Goal: Transaction & Acquisition: Download file/media

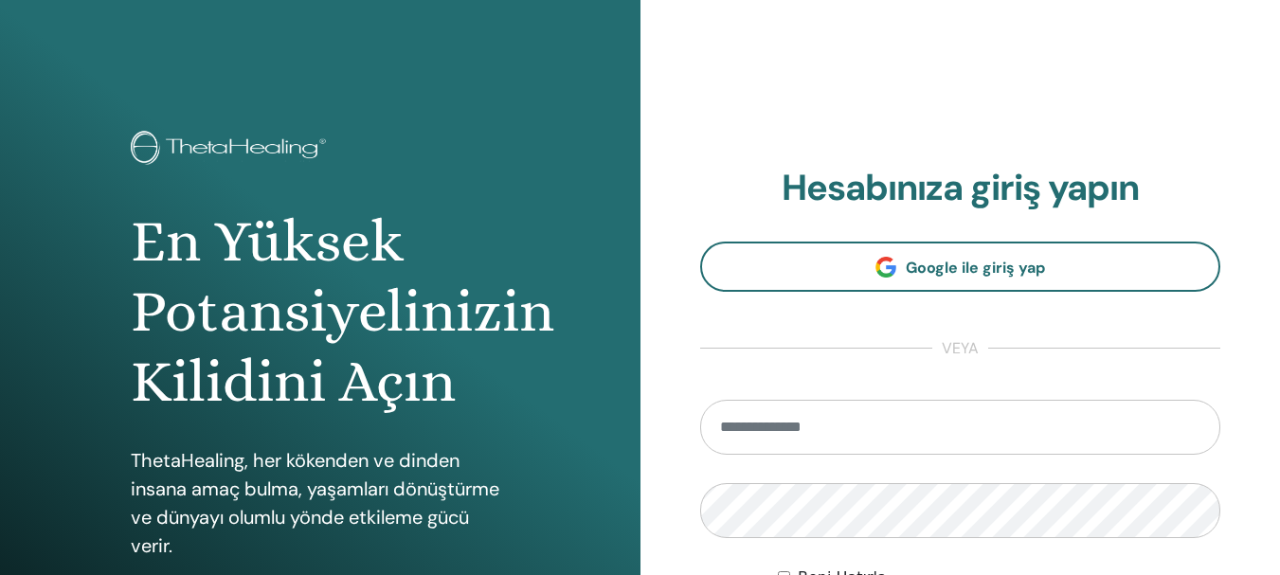
scroll to position [335, 0]
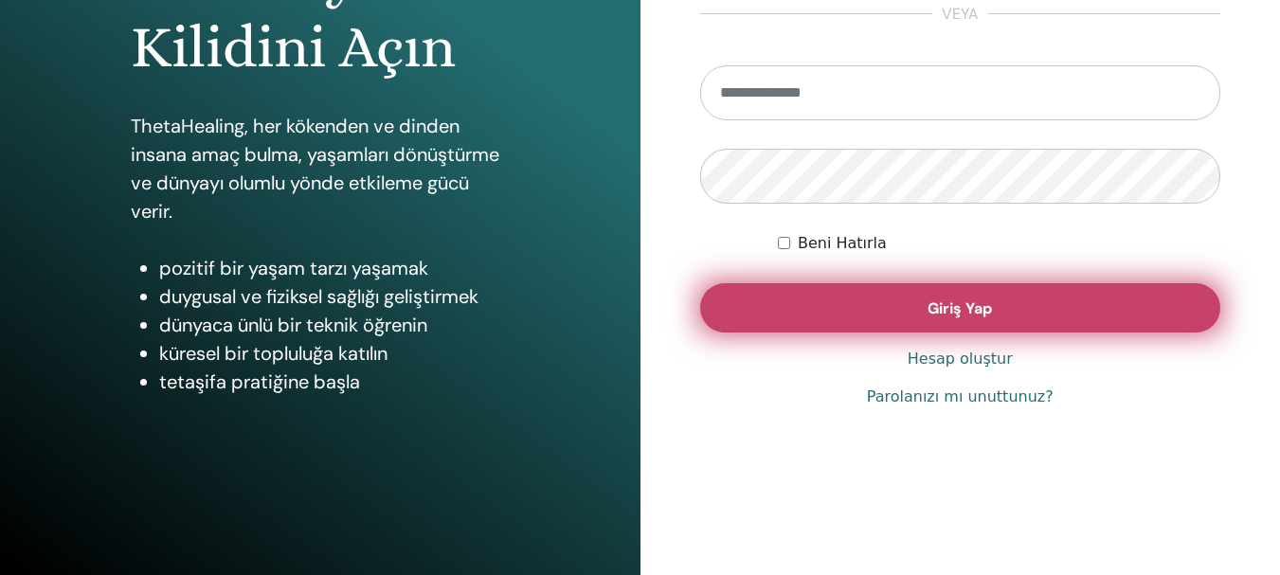
type input "**********"
click at [937, 311] on span "Giriş Yap" at bounding box center [960, 309] width 64 height 20
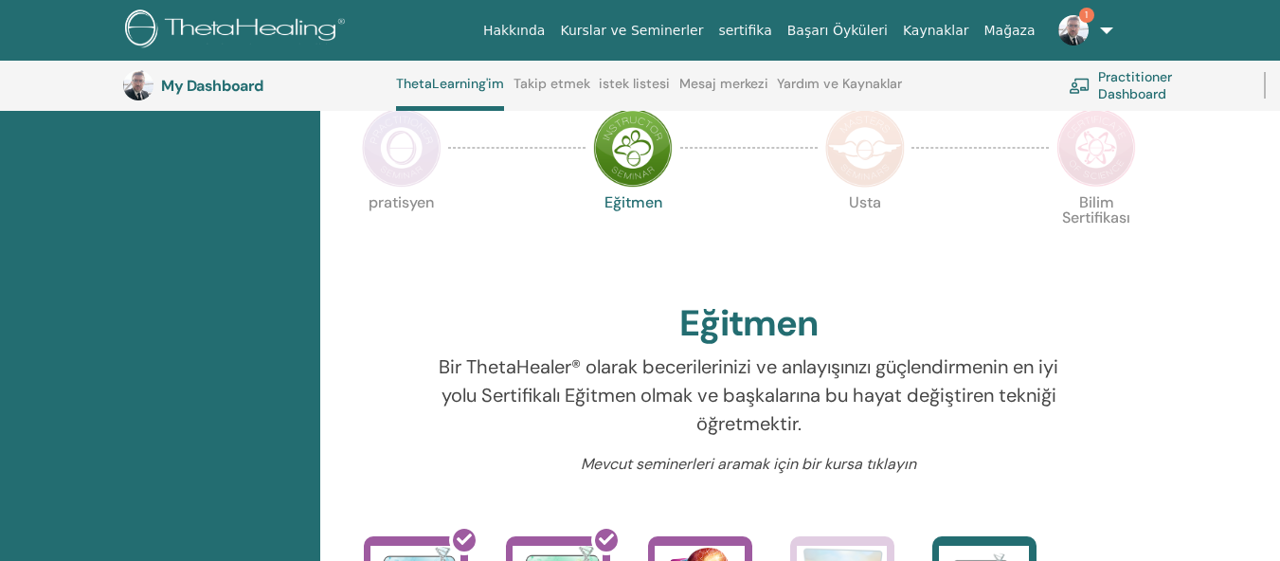
scroll to position [714, 0]
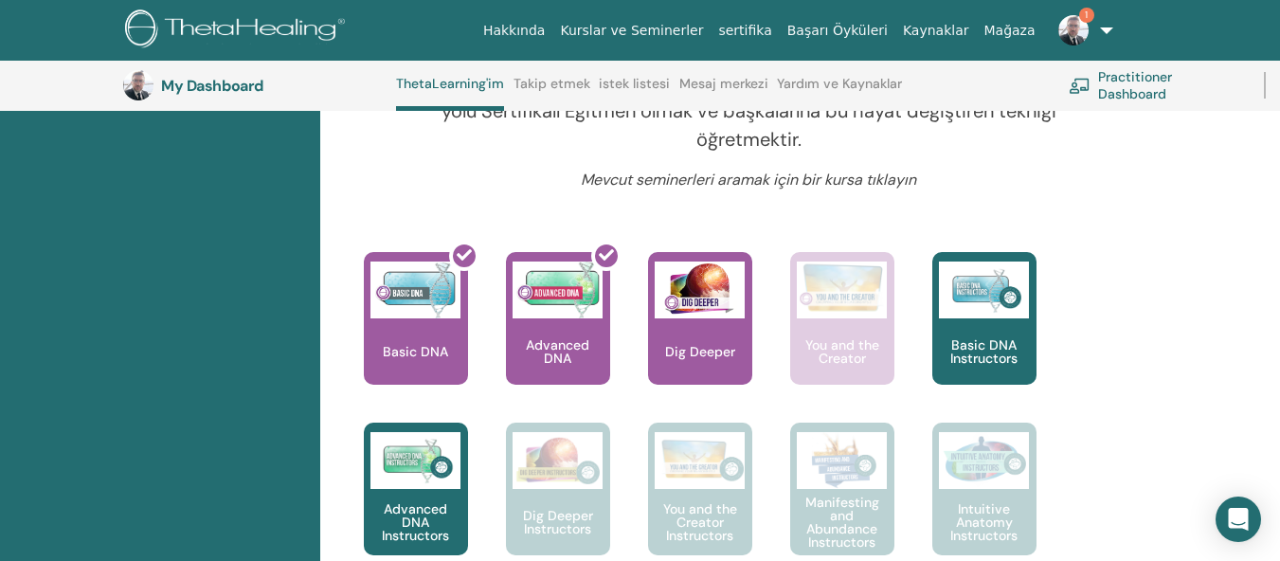
click at [1080, 19] on span "1" at bounding box center [1086, 15] width 15 height 15
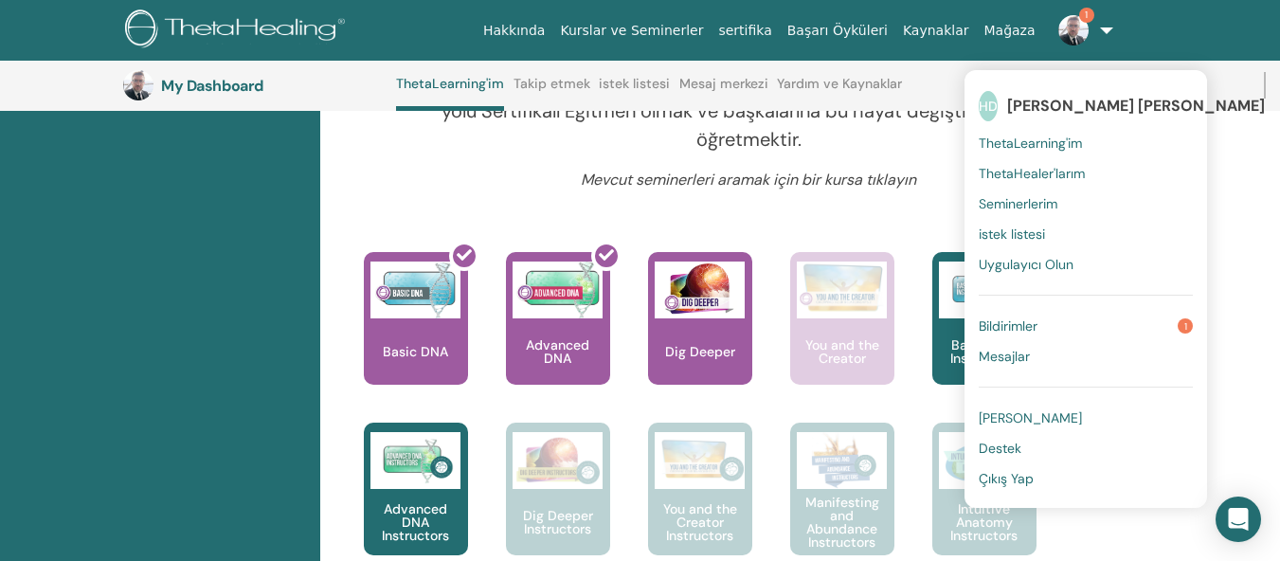
click at [1020, 323] on span "Bildirimler" at bounding box center [1008, 325] width 59 height 17
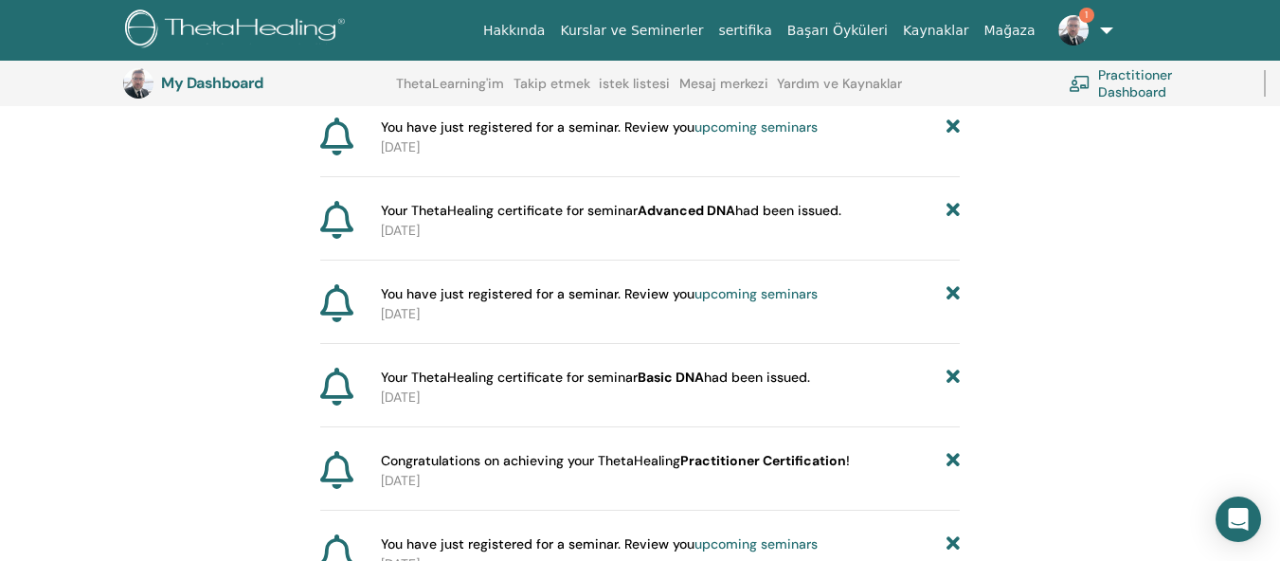
scroll to position [614, 0]
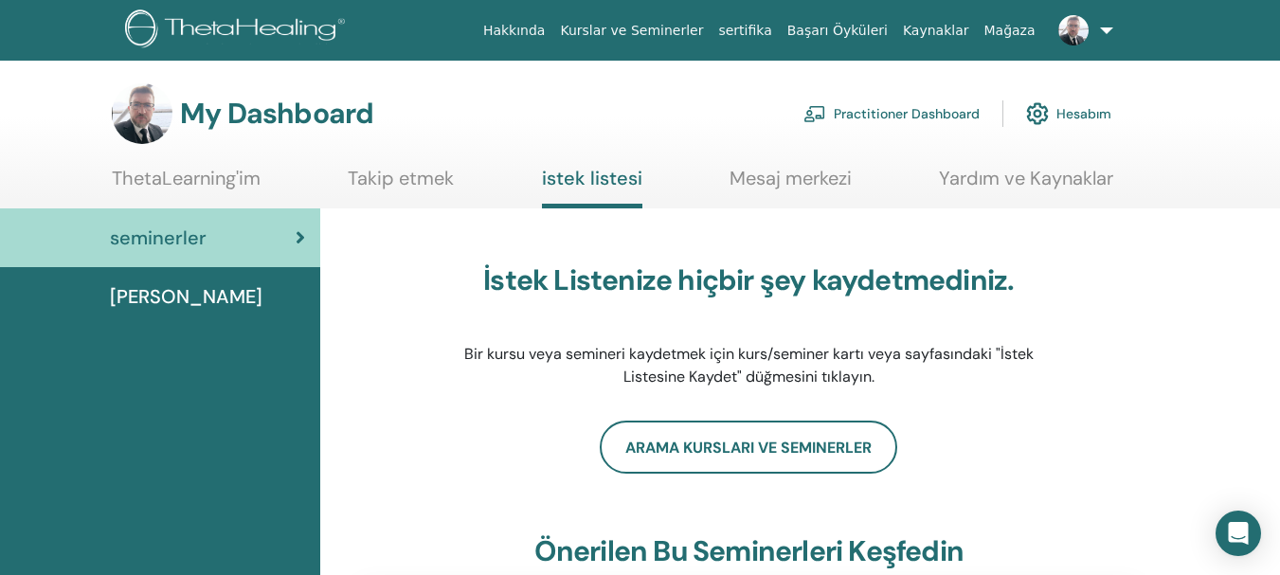
click at [1111, 25] on link at bounding box center [1082, 30] width 78 height 61
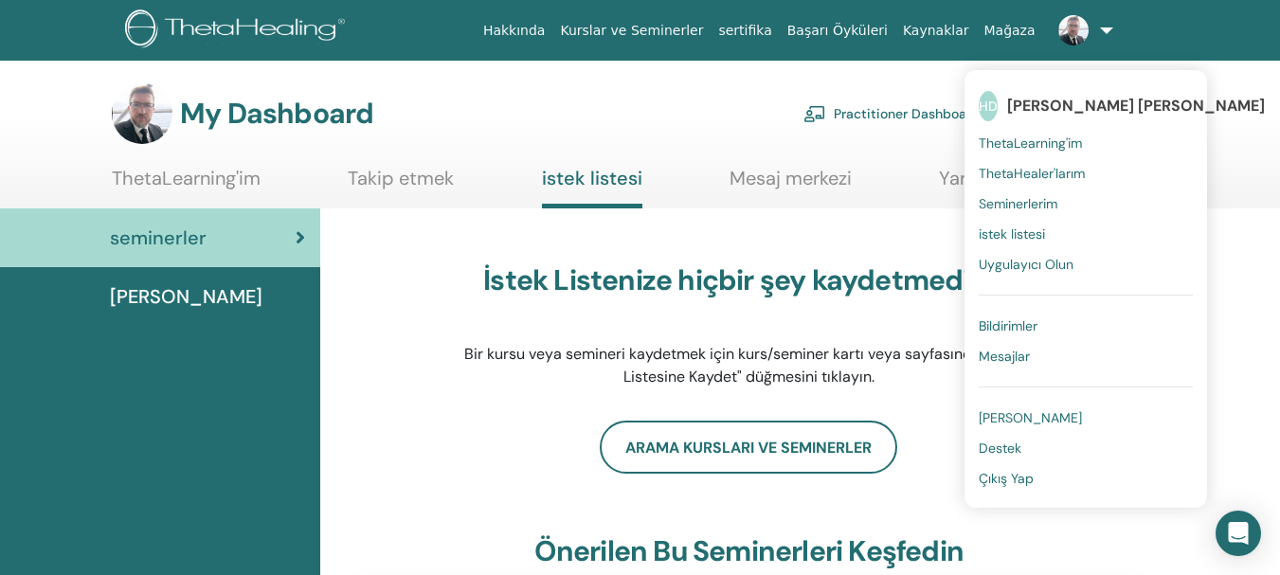
click at [1040, 208] on span "Seminerlerim" at bounding box center [1018, 203] width 79 height 17
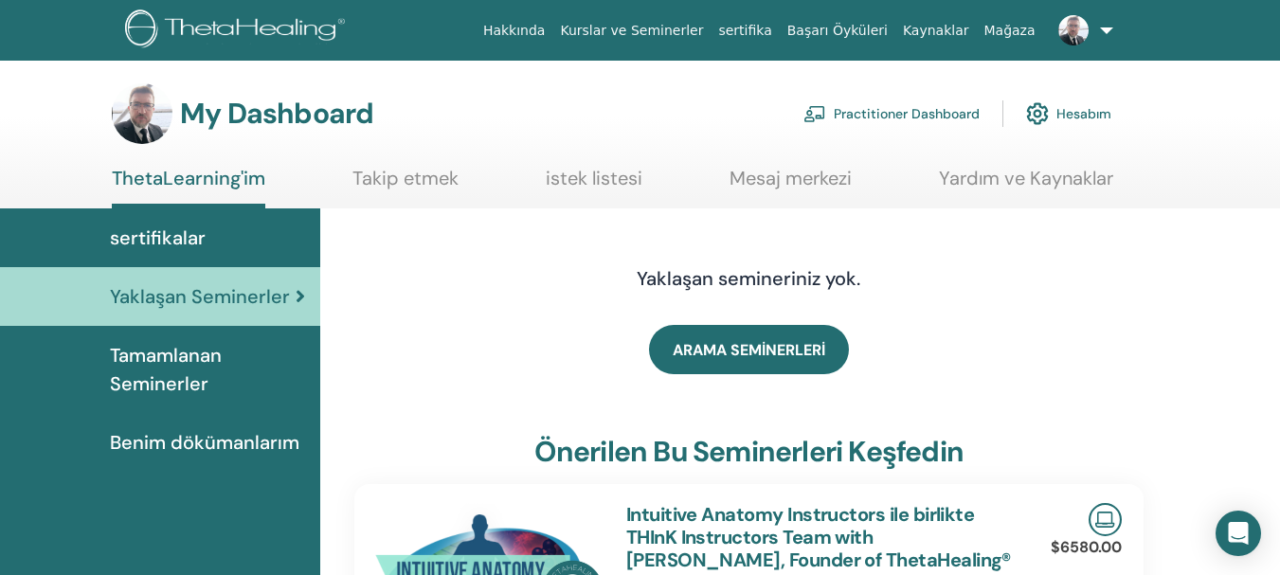
click at [1079, 114] on link "Hesabım" at bounding box center [1068, 114] width 85 height 42
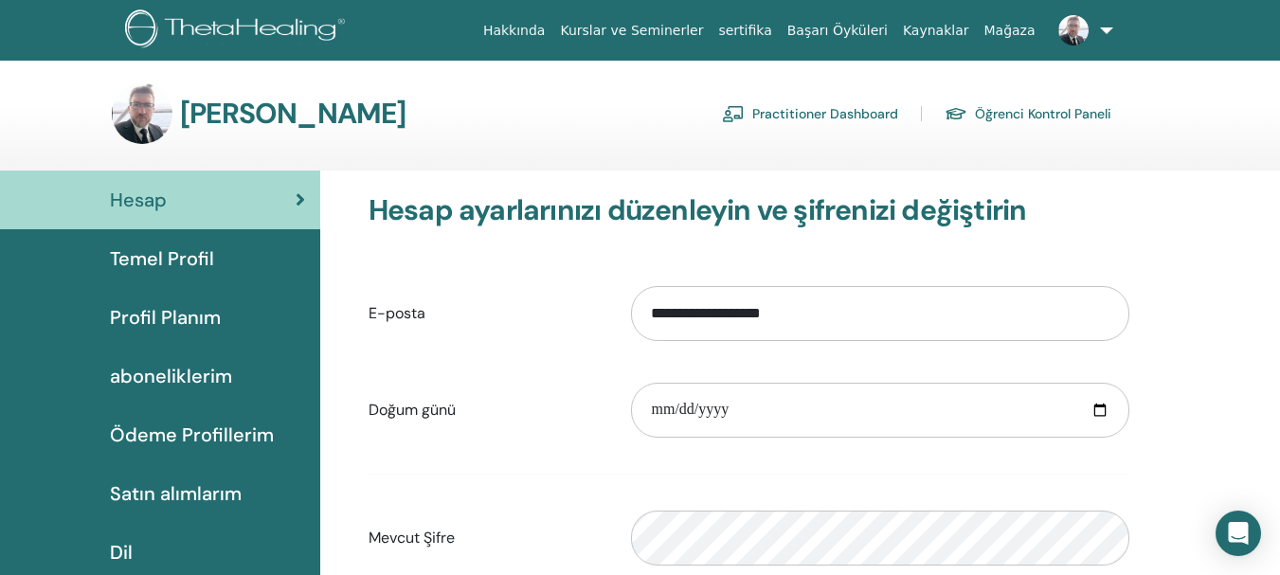
click at [1104, 29] on link at bounding box center [1082, 30] width 78 height 61
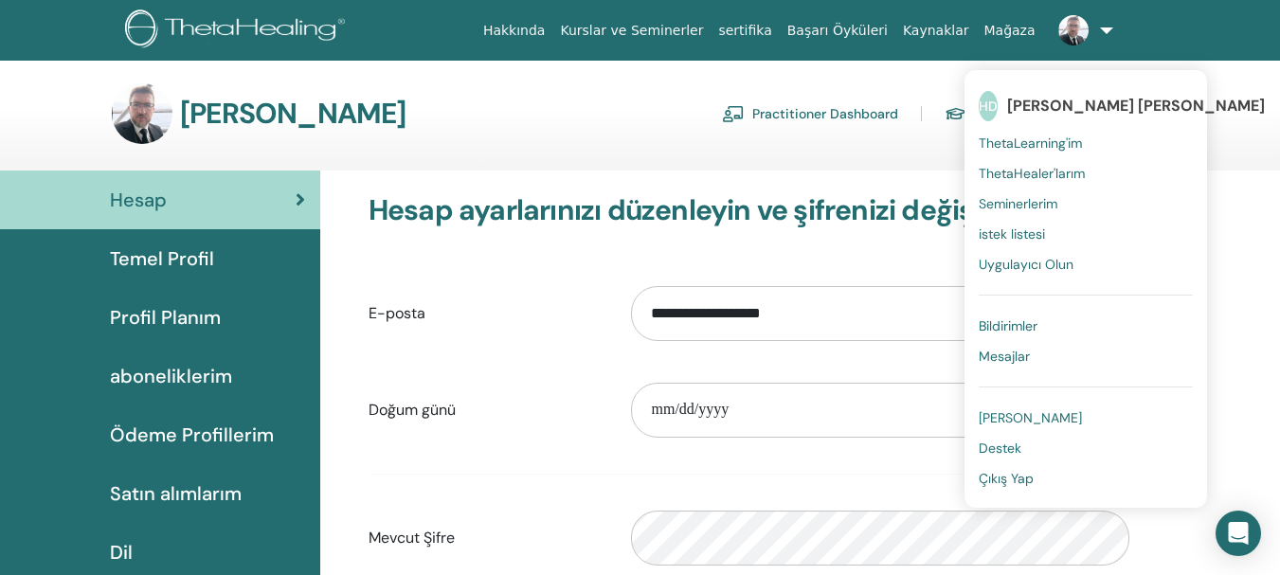
scroll to position [95, 0]
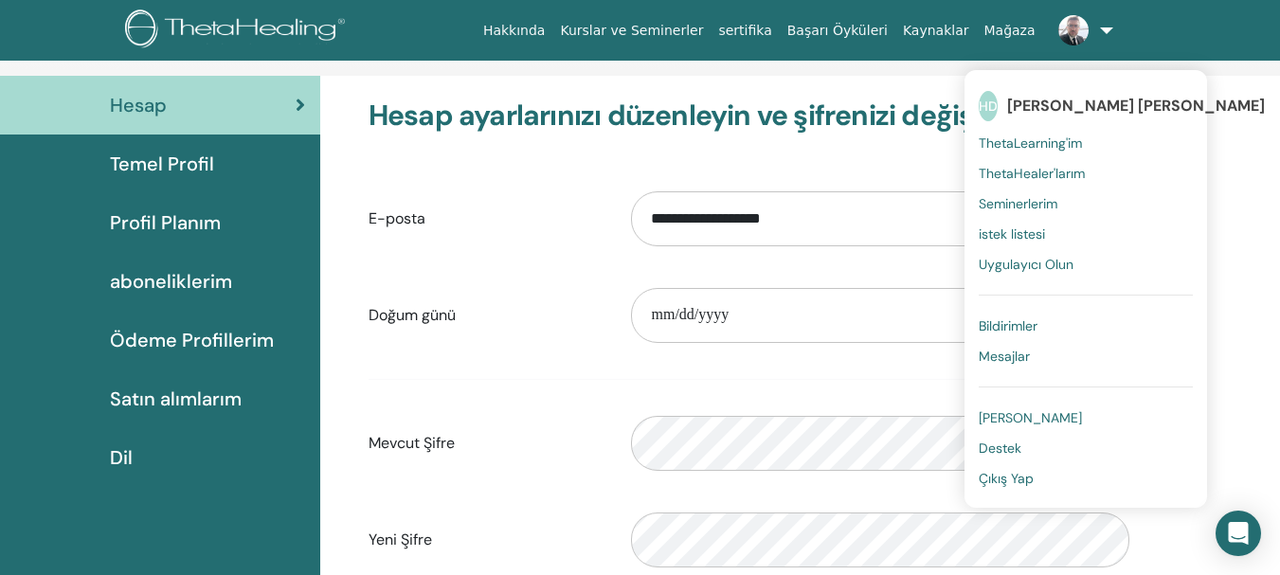
click at [677, 33] on link "Kurslar ve Seminerler" at bounding box center [632, 30] width 158 height 35
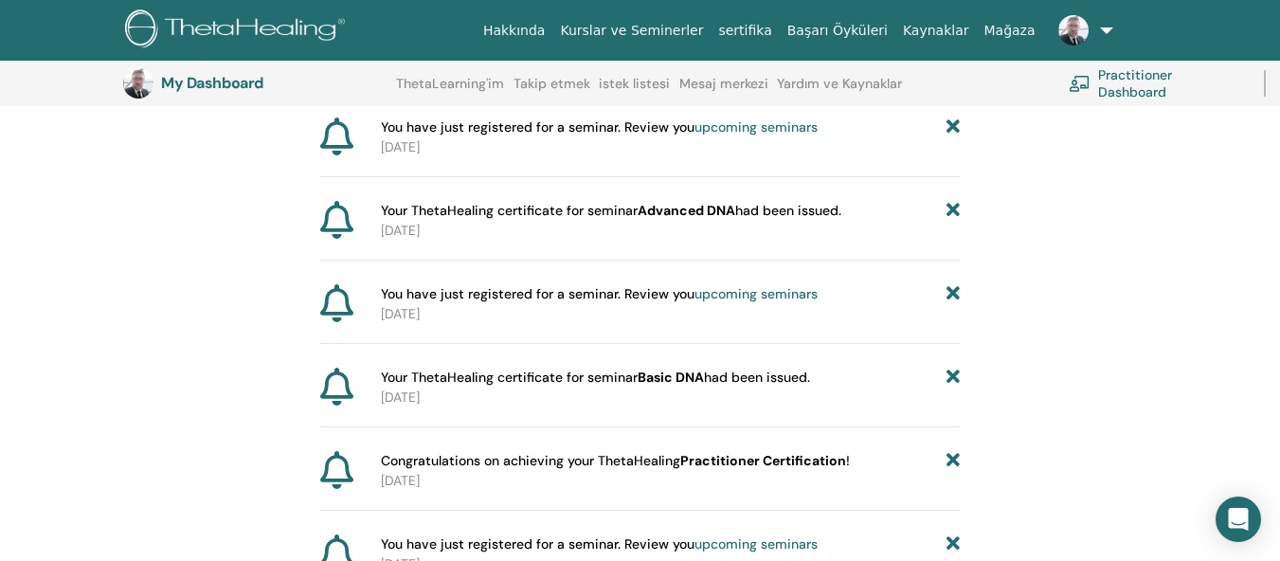
scroll to position [235, 0]
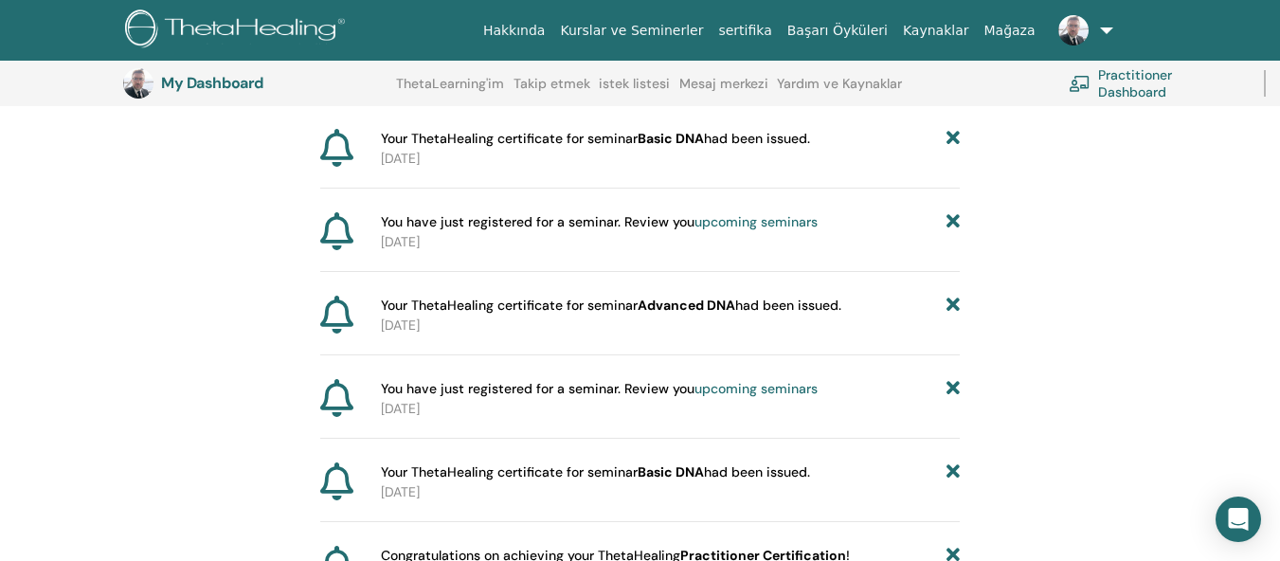
click at [1073, 21] on img at bounding box center [1074, 30] width 30 height 30
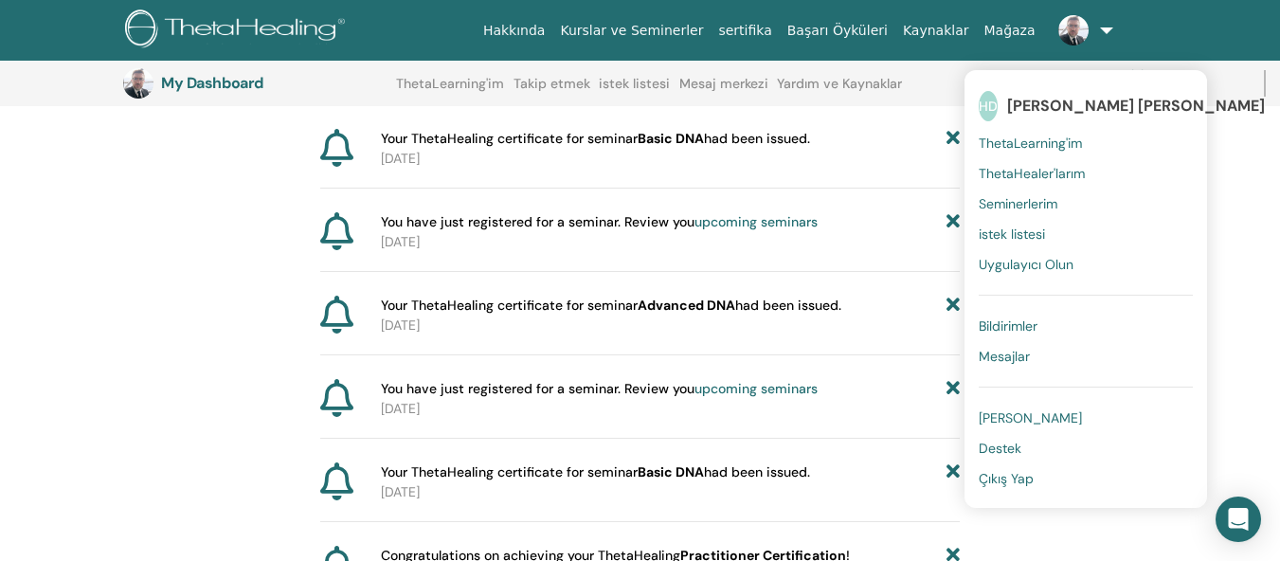
click at [1057, 141] on span "ThetaLearning'im" at bounding box center [1030, 143] width 103 height 17
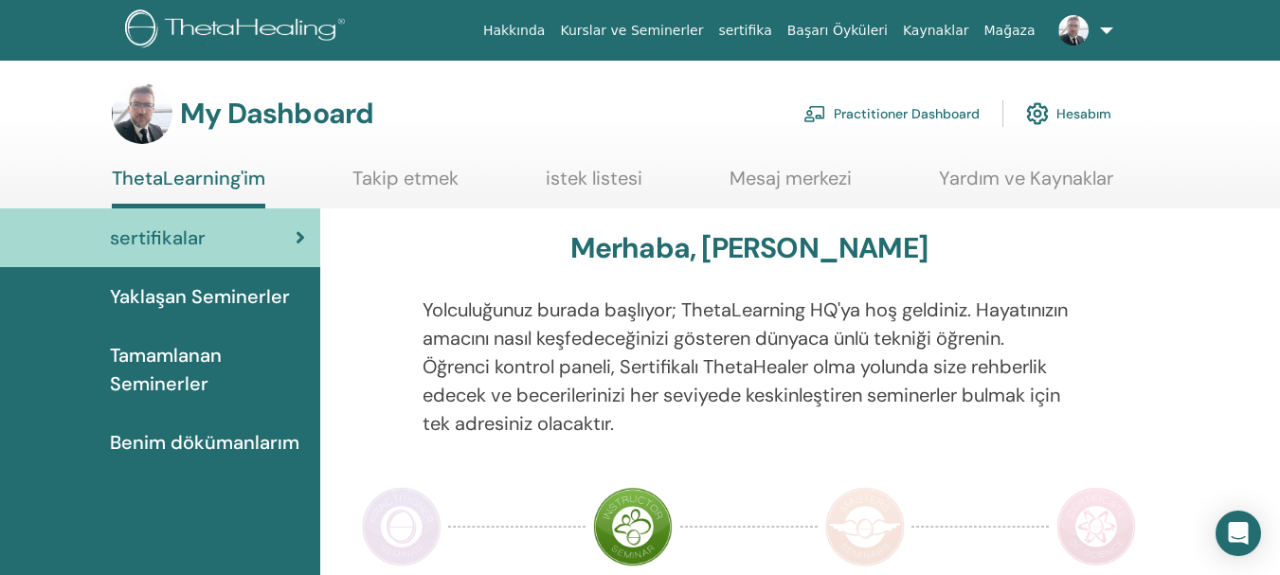
click at [136, 357] on span "Tamamlanan Seminerler" at bounding box center [207, 369] width 195 height 57
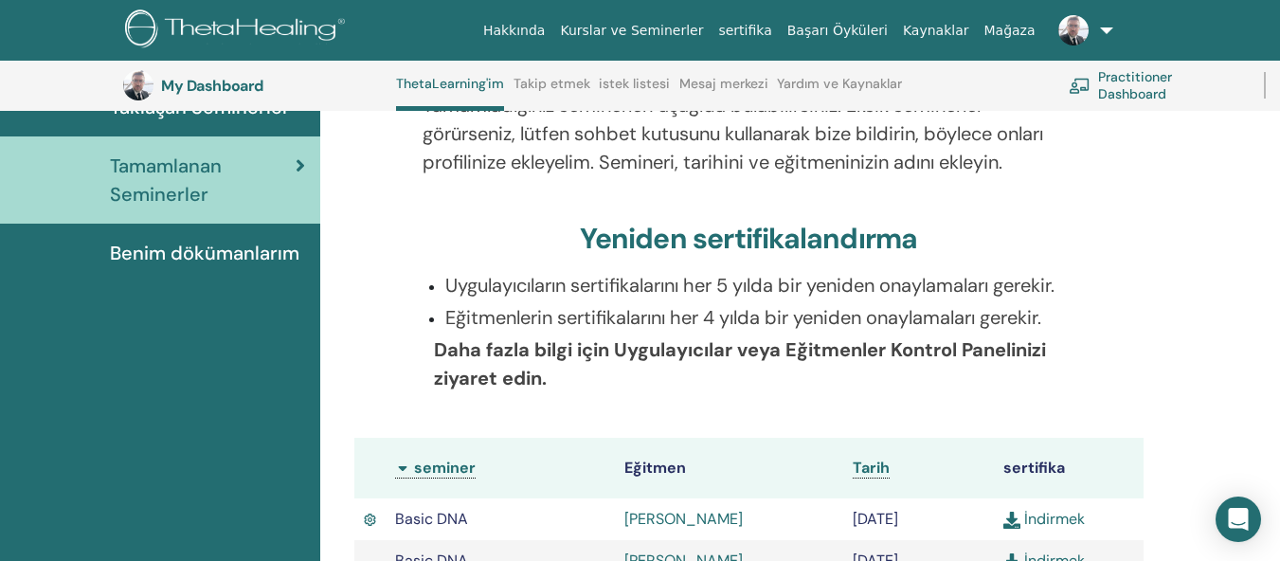
scroll to position [335, 0]
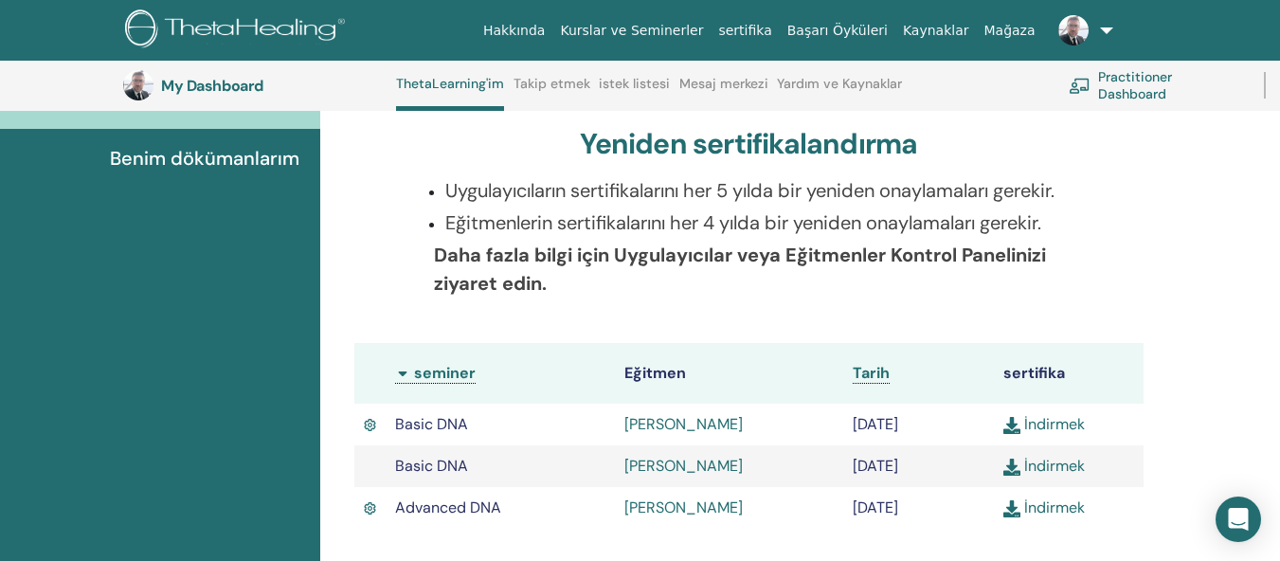
click at [1061, 420] on link "İndirmek" at bounding box center [1045, 424] width 82 height 20
click at [1061, 456] on link "İndirmek" at bounding box center [1045, 466] width 82 height 20
click at [1054, 505] on link "İndirmek" at bounding box center [1045, 508] width 82 height 20
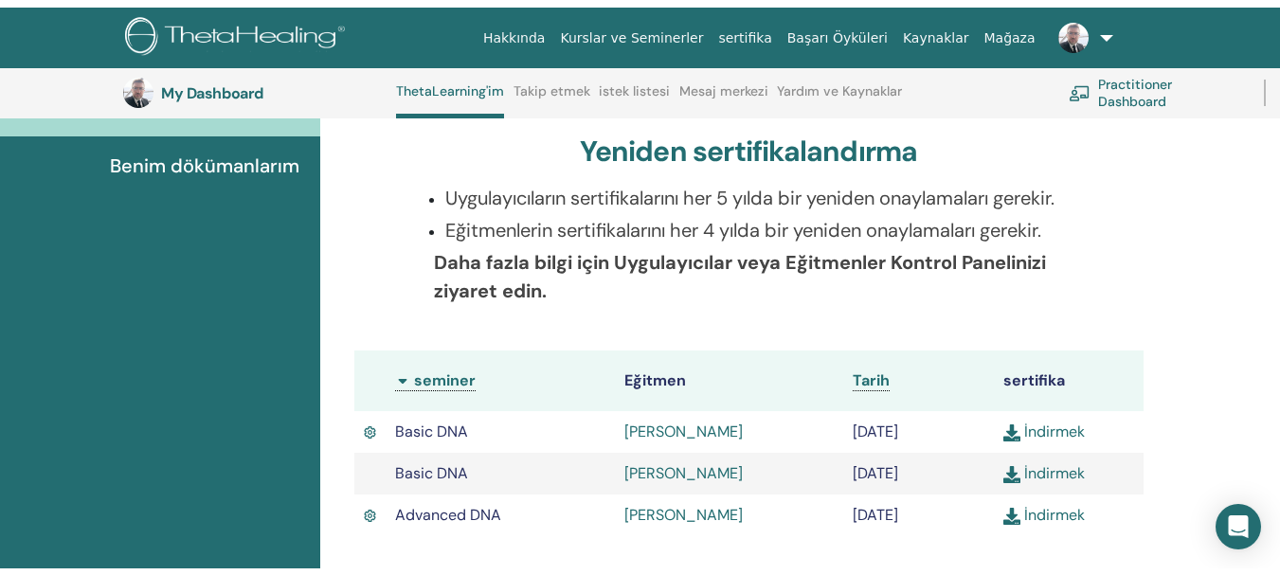
scroll to position [0, 0]
